Goal: Task Accomplishment & Management: Complete application form

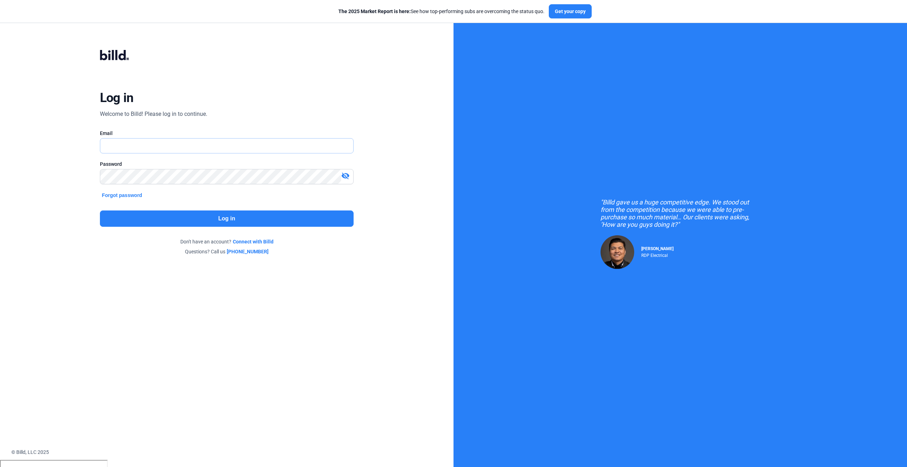
type input "[PERSON_NAME][EMAIL_ADDRESS][PERSON_NAME][DOMAIN_NAME]"
click at [300, 217] on button "Log in" at bounding box center [227, 218] width 254 height 16
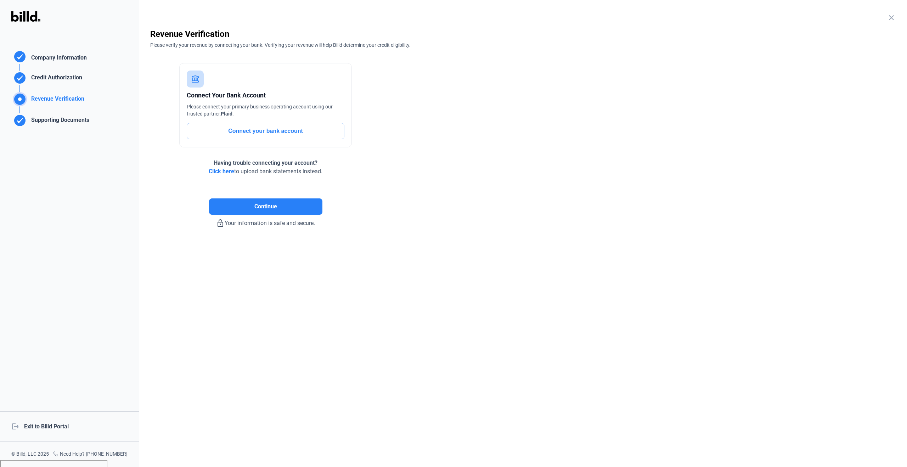
click at [892, 17] on mat-icon "close" at bounding box center [891, 17] width 9 height 9
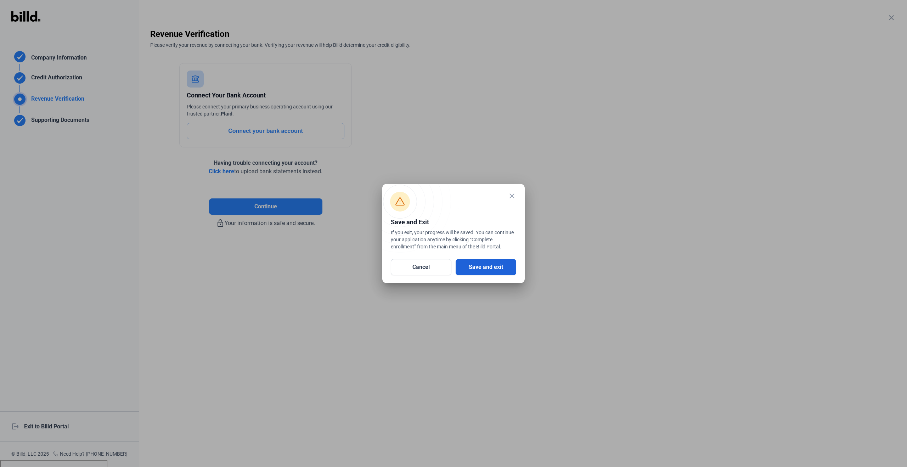
click at [486, 266] on button "Save and exit" at bounding box center [486, 267] width 61 height 16
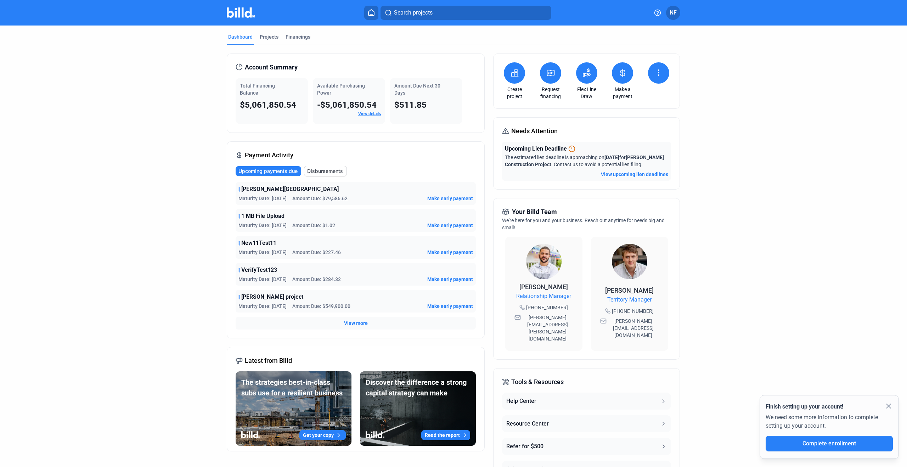
click at [376, 115] on link "View details" at bounding box center [369, 113] width 23 height 5
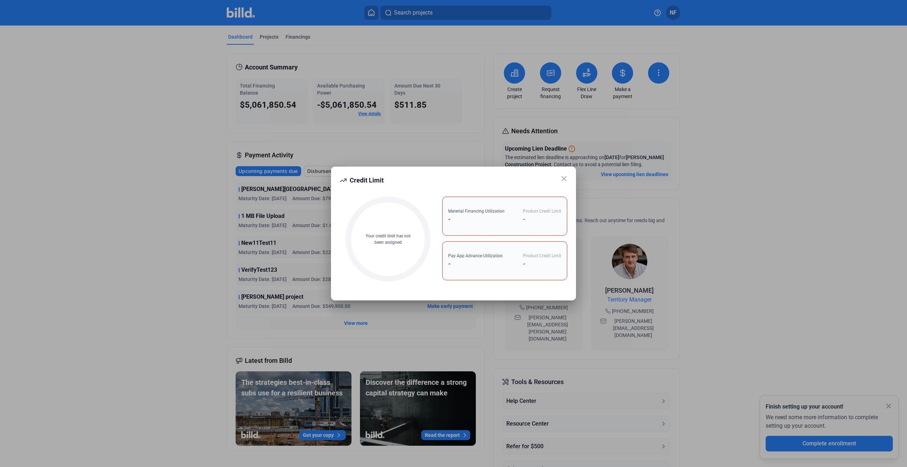
click at [565, 176] on icon at bounding box center [564, 178] width 9 height 9
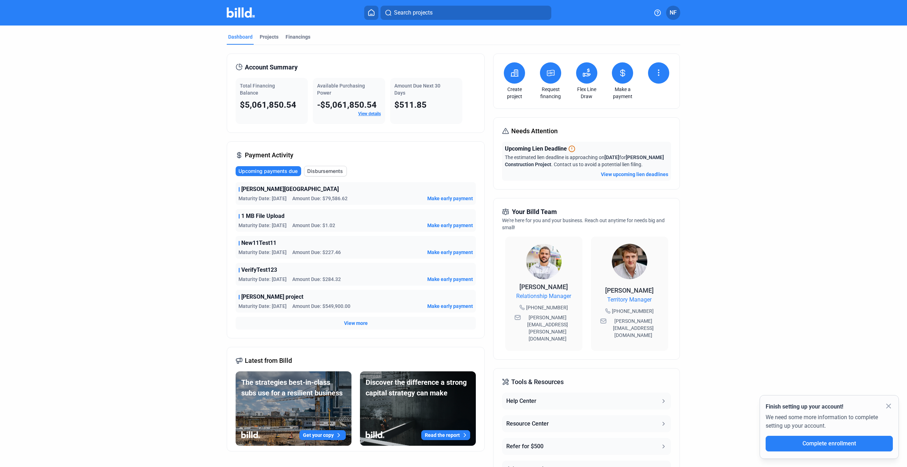
click at [481, 40] on div "Dashboard Projects Financings" at bounding box center [453, 38] width 453 height 11
click at [513, 35] on div "Dashboard Projects Financings" at bounding box center [453, 38] width 453 height 11
click at [511, 70] on icon at bounding box center [514, 73] width 9 height 9
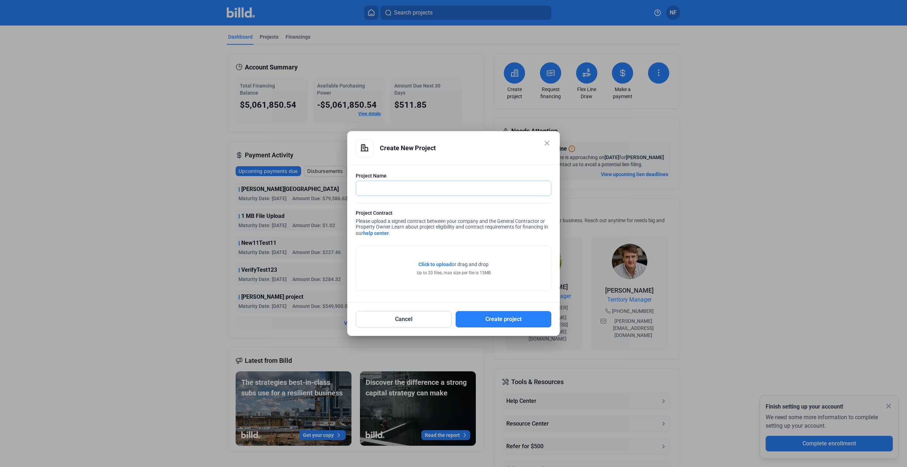
click at [462, 187] on input "text" at bounding box center [453, 188] width 195 height 15
click at [456, 155] on div "Create New Project" at bounding box center [465, 148] width 171 height 17
click at [414, 188] on input "text" at bounding box center [453, 188] width 195 height 15
click at [409, 188] on input "text" at bounding box center [453, 188] width 195 height 15
click at [493, 232] on div "Project Contract Please upload a signed contract between your company and the G…" at bounding box center [454, 223] width 196 height 29
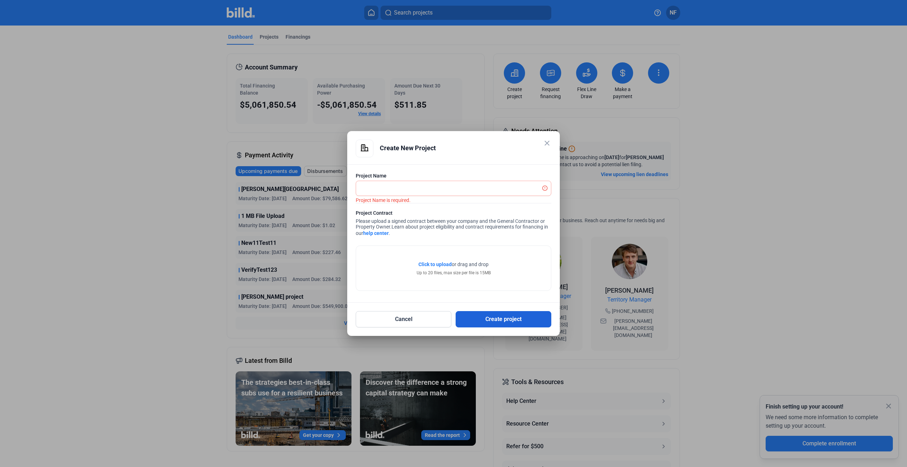
click at [531, 320] on button "Create project" at bounding box center [504, 319] width 96 height 16
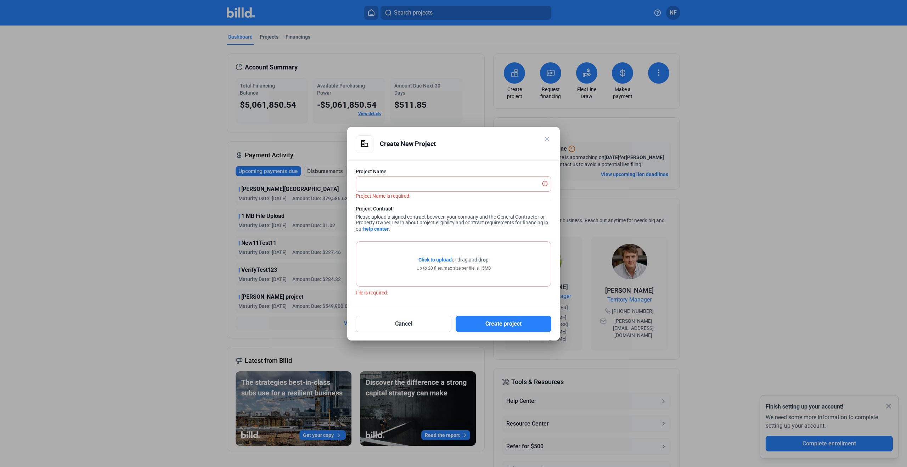
click at [551, 137] on mat-icon "close" at bounding box center [547, 139] width 9 height 9
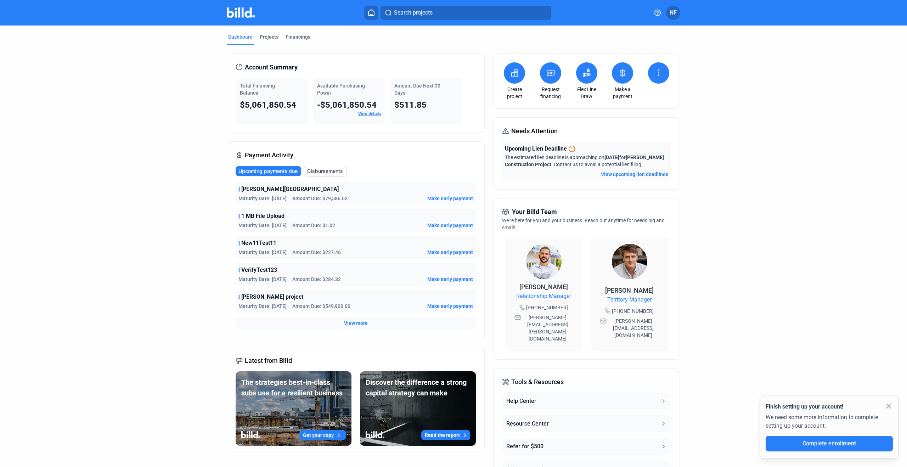
click at [549, 78] on button at bounding box center [550, 72] width 21 height 21
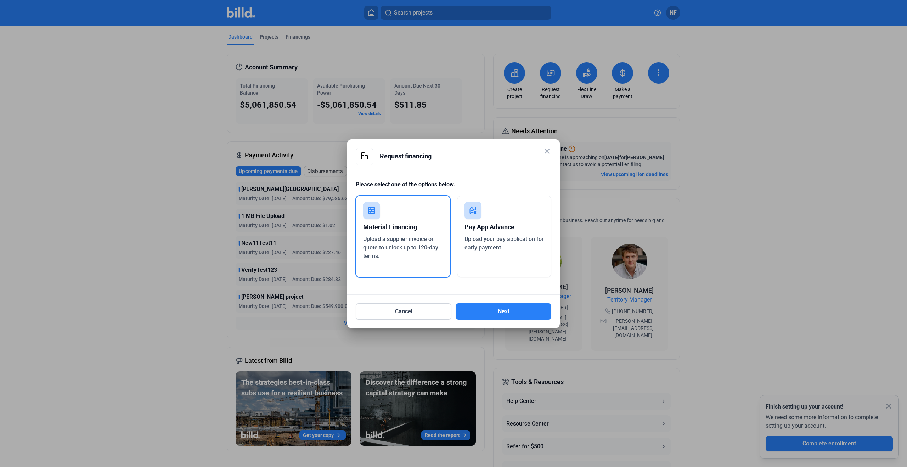
click at [427, 211] on div "Material Financing Upload a supplier invoice or quote to unlock up to 120-day t…" at bounding box center [402, 236] width 95 height 83
click at [501, 310] on button "Next" at bounding box center [504, 311] width 96 height 16
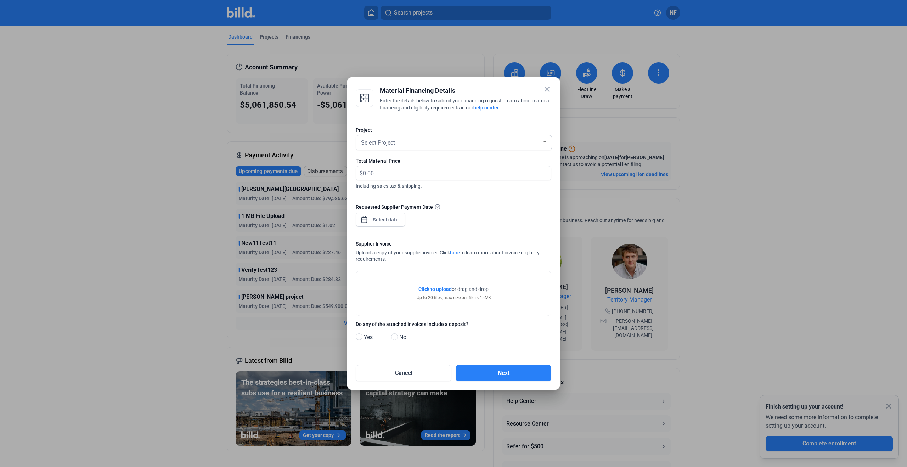
click at [547, 89] on mat-icon "close" at bounding box center [547, 89] width 9 height 9
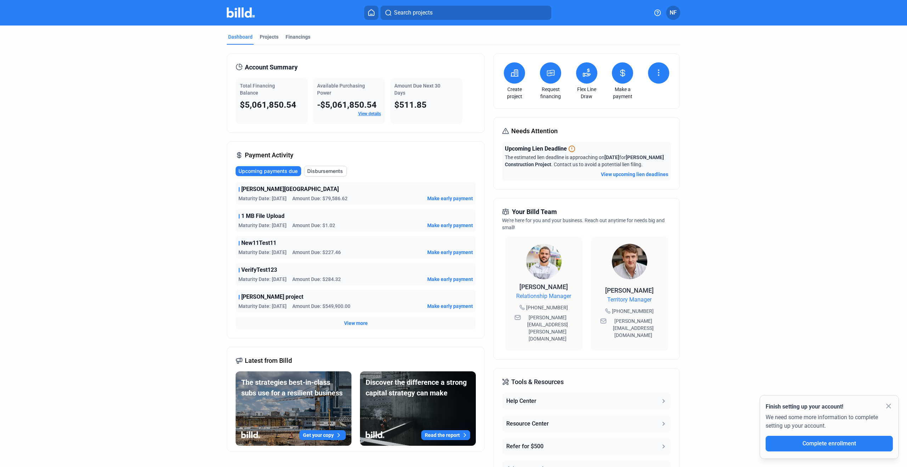
click at [552, 81] on button at bounding box center [550, 72] width 21 height 21
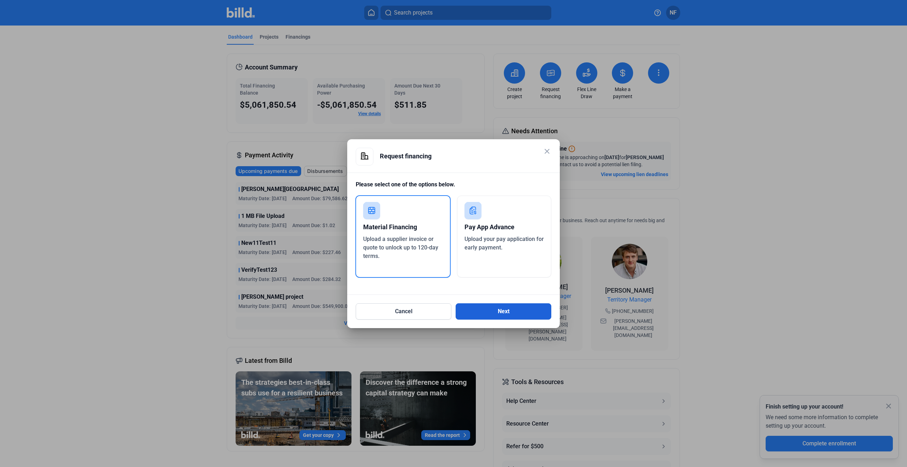
click at [525, 308] on button "Next" at bounding box center [504, 311] width 96 height 16
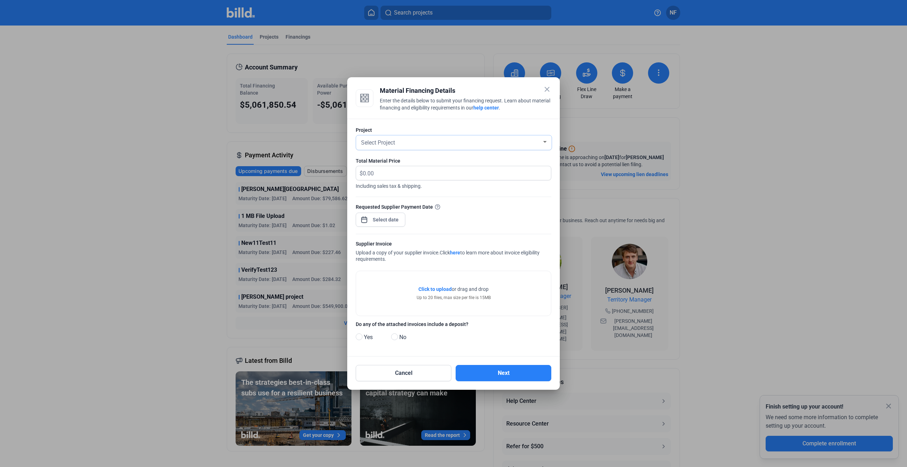
click at [533, 141] on div "Select Project" at bounding box center [451, 142] width 182 height 10
click at [528, 122] on div at bounding box center [453, 233] width 907 height 467
click at [425, 174] on input "text" at bounding box center [457, 173] width 188 height 14
click at [366, 217] on span "Open calendar" at bounding box center [364, 216] width 17 height 17
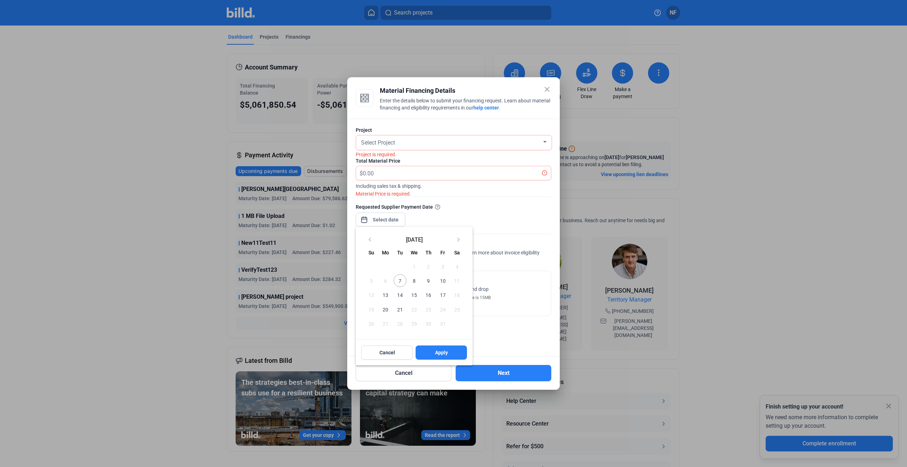
click at [474, 207] on div at bounding box center [453, 233] width 907 height 467
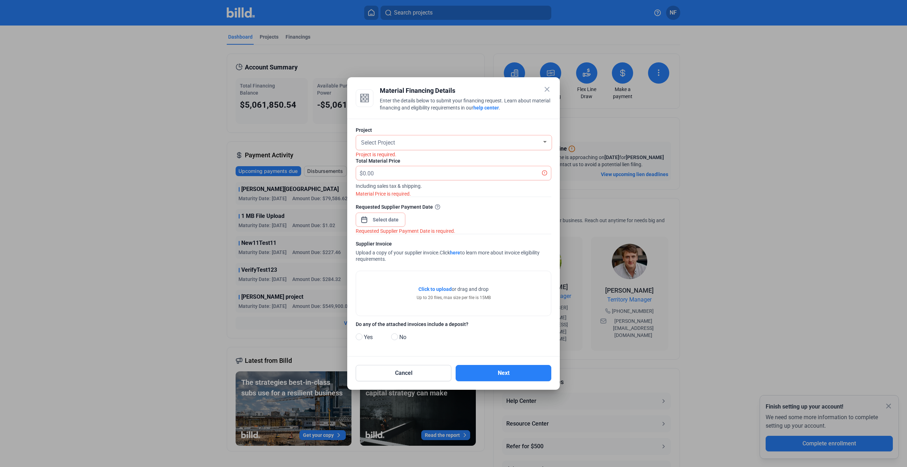
click at [549, 88] on mat-icon "close" at bounding box center [547, 89] width 9 height 9
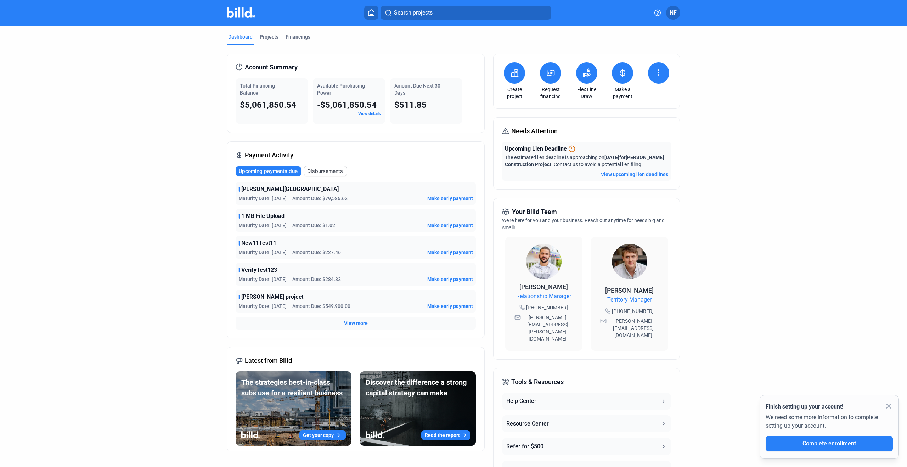
click at [275, 19] on div "Search projects" at bounding box center [458, 13] width 377 height 14
